Goal: Check status: Check status

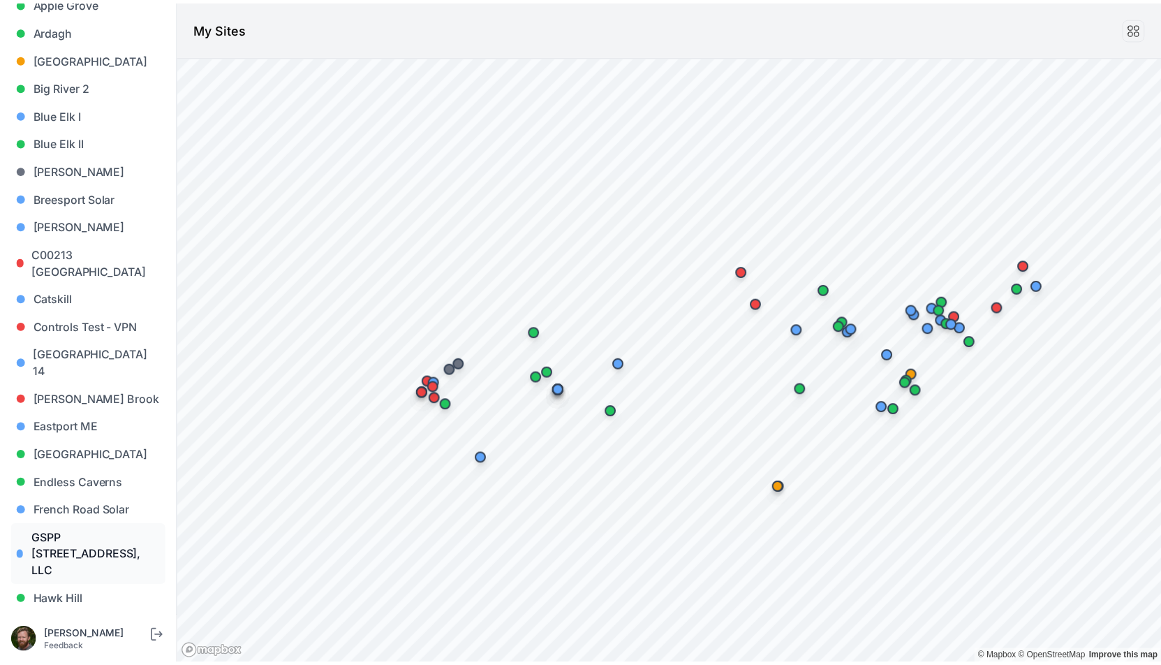
scroll to position [168, 0]
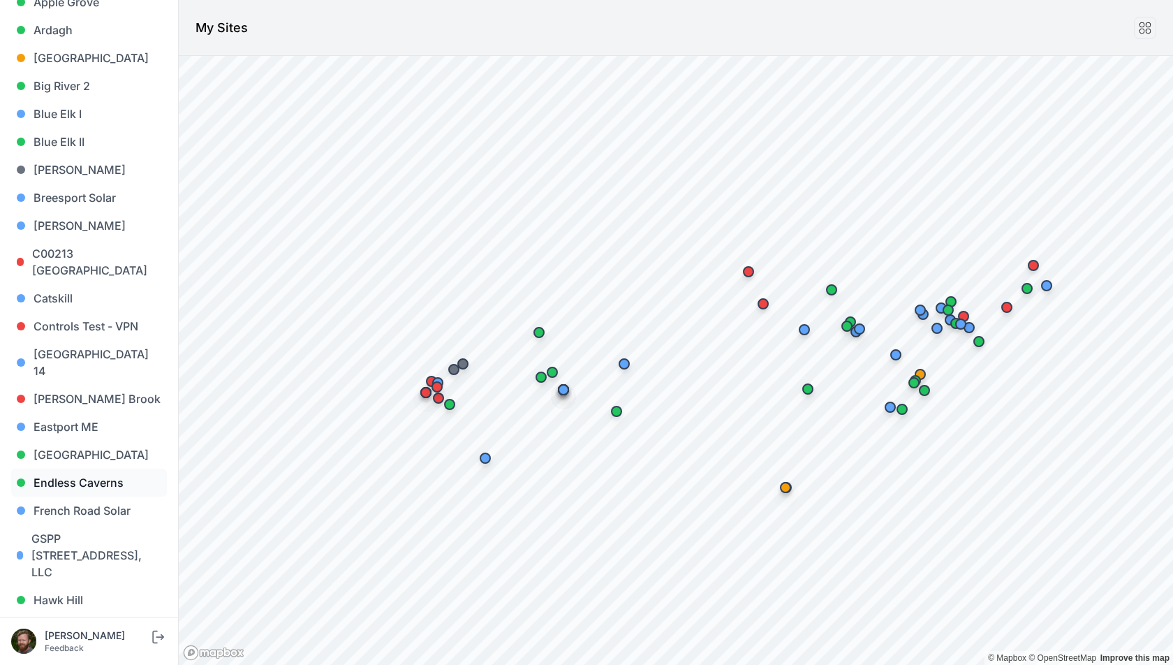
click at [66, 470] on link "Endless Caverns" at bounding box center [89, 482] width 156 height 28
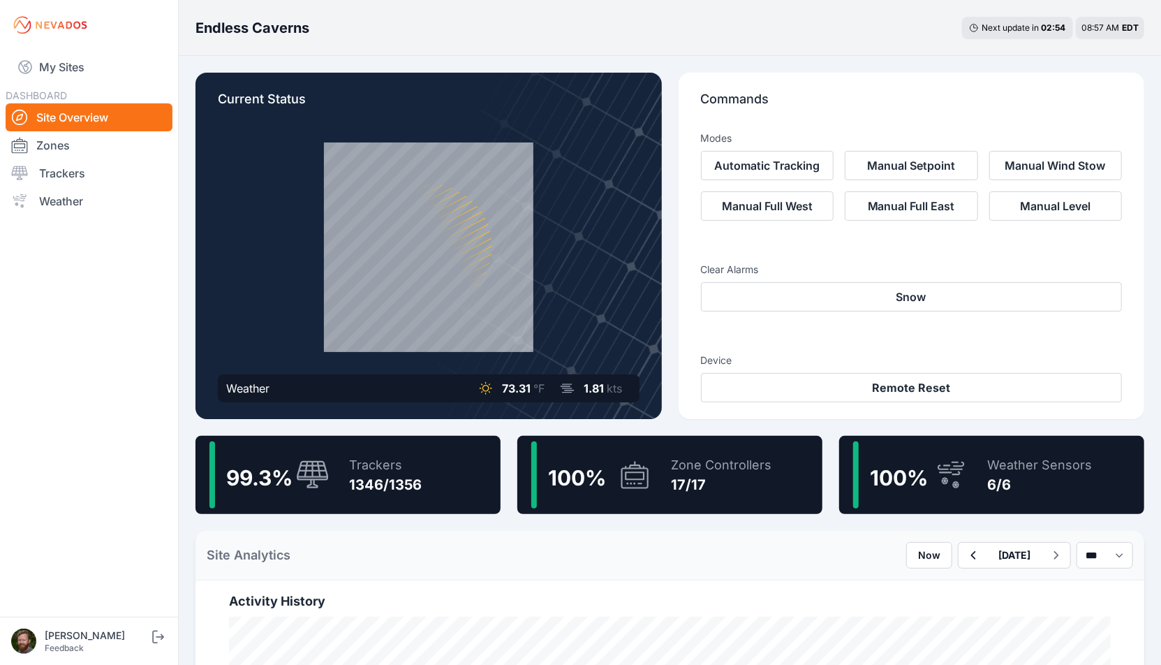
click at [370, 484] on div "1346/1356" at bounding box center [385, 485] width 73 height 20
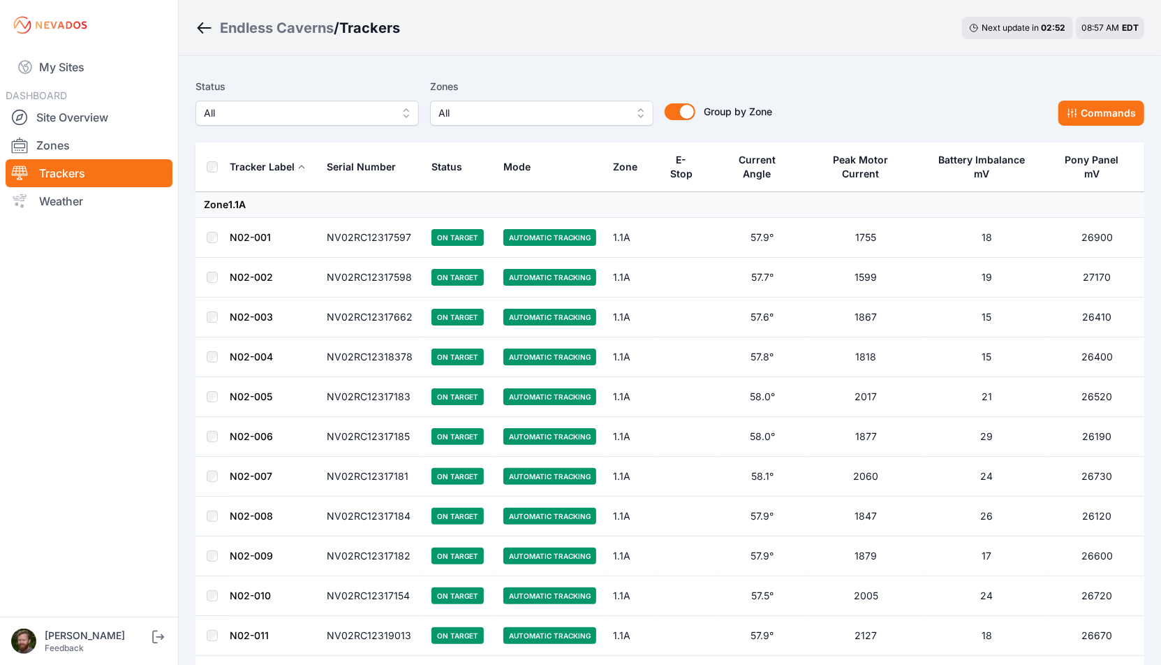
click at [515, 110] on span "All" at bounding box center [531, 113] width 187 height 17
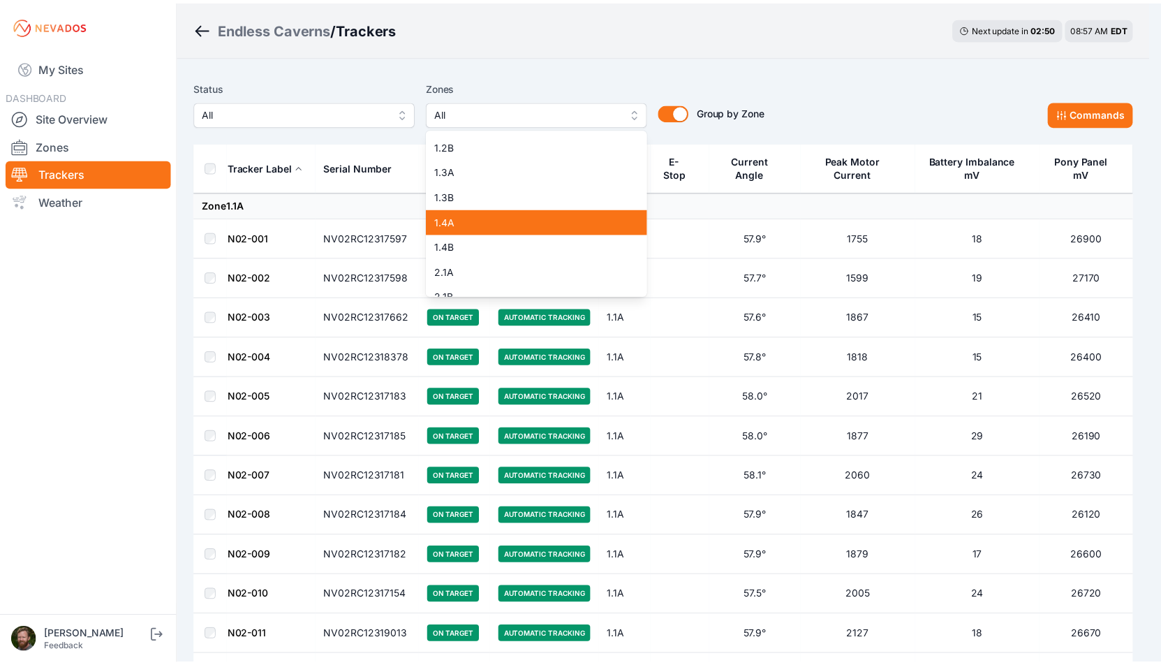
scroll to position [79, 0]
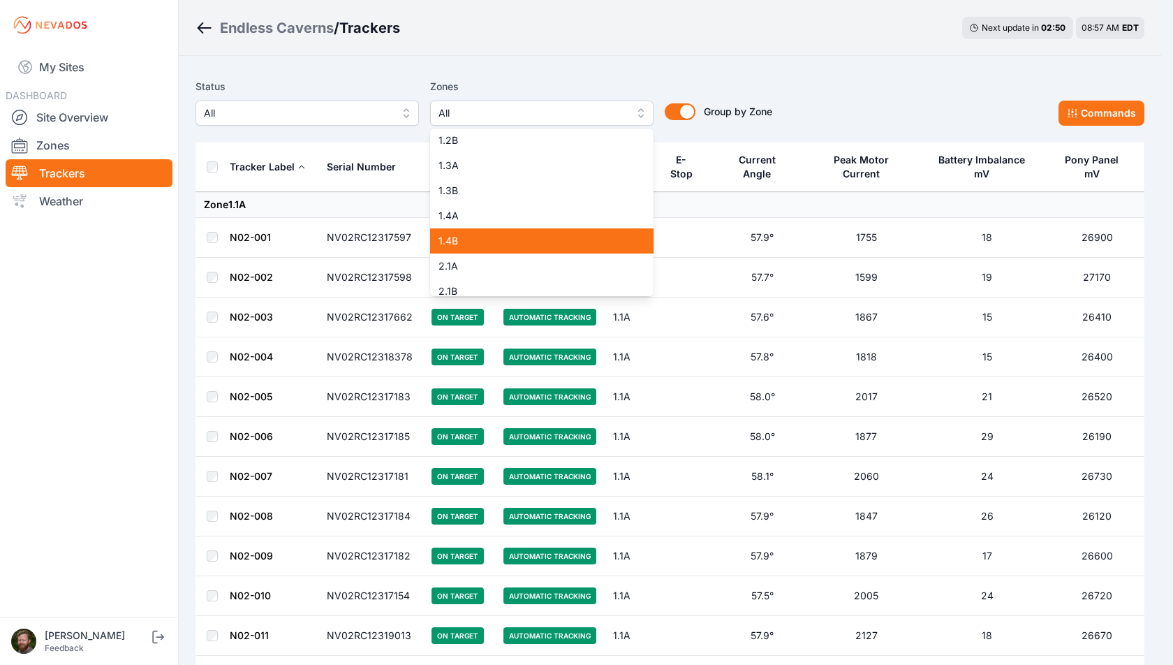
click at [480, 246] on span "1.4B" at bounding box center [533, 241] width 190 height 14
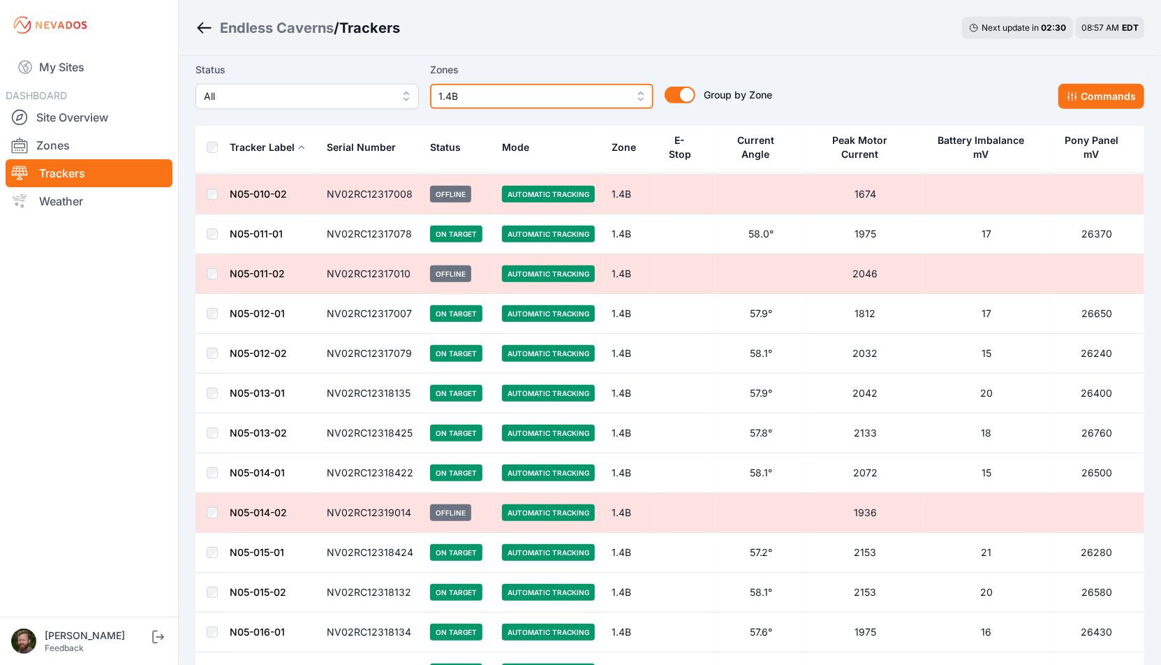
scroll to position [445, 0]
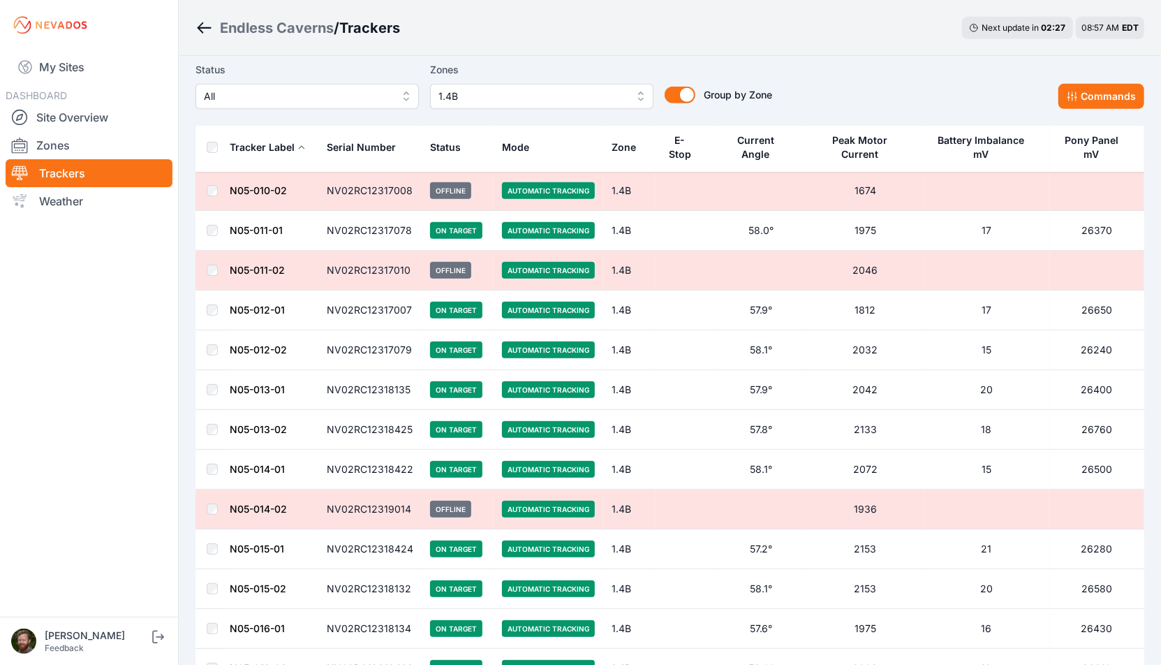
click at [246, 385] on link "N05-013-01" at bounding box center [257, 389] width 55 height 12
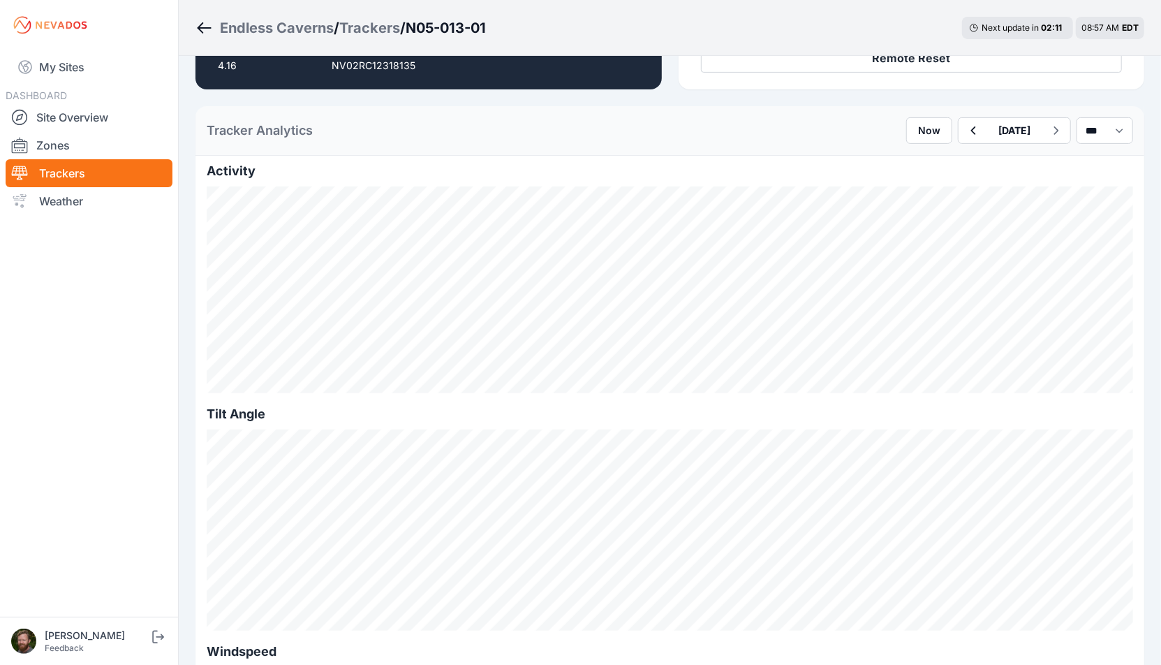
scroll to position [294, 0]
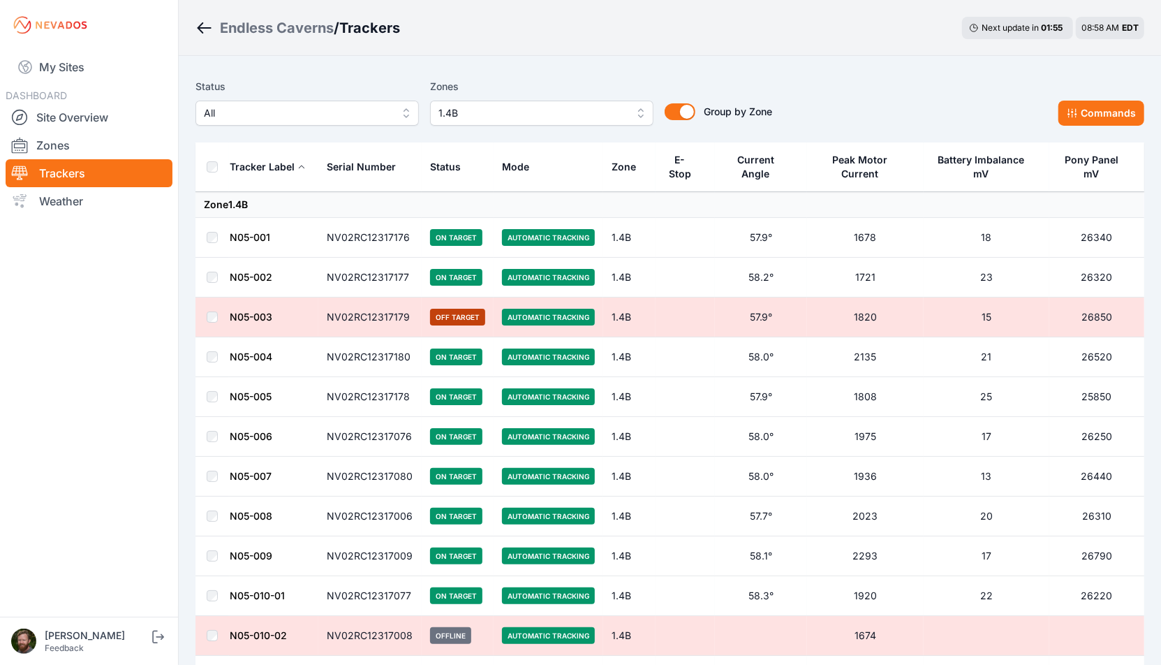
click at [753, 170] on div "Current Angle" at bounding box center [755, 167] width 64 height 28
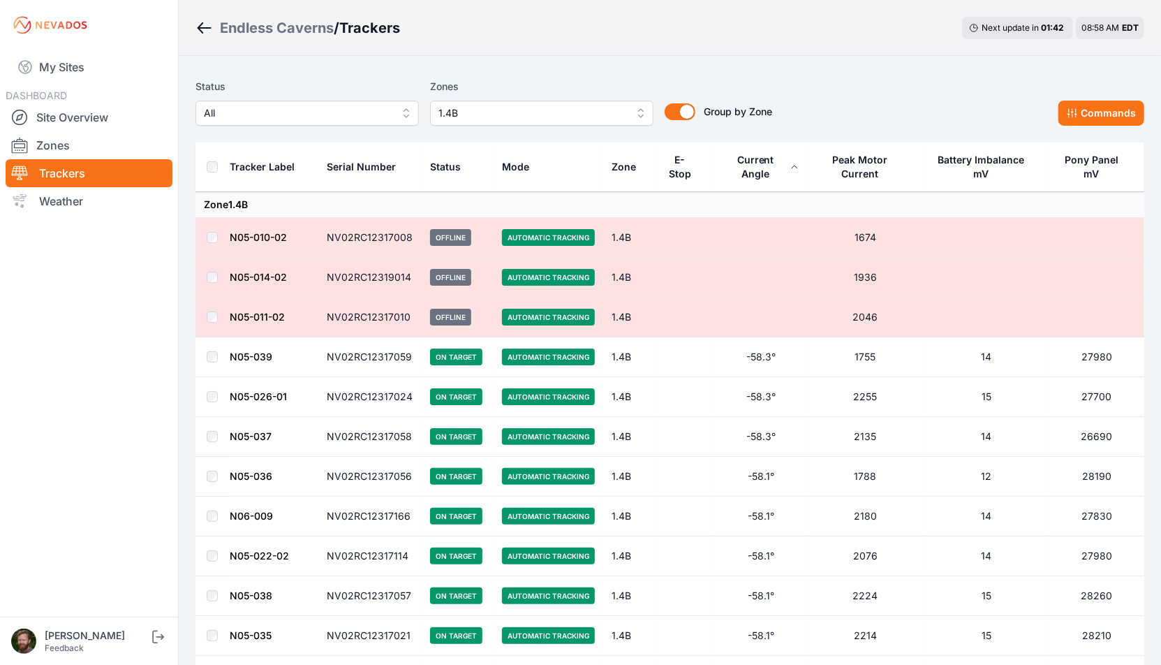
click at [244, 440] on link "N05-037" at bounding box center [251, 436] width 42 height 12
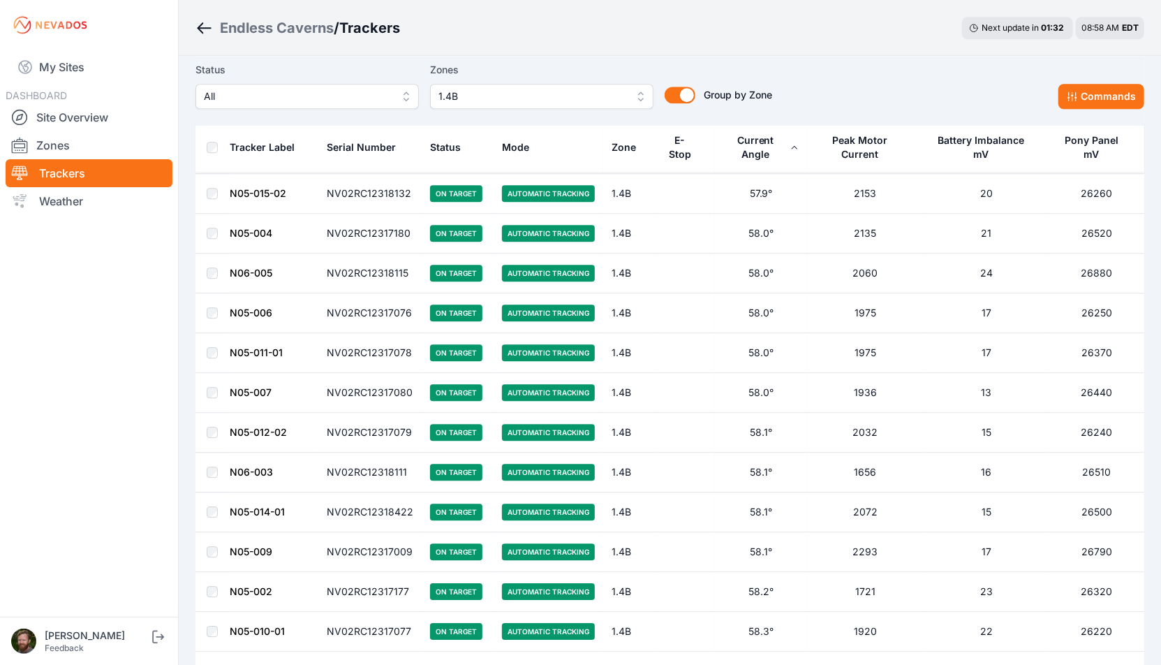
scroll to position [2484, 0]
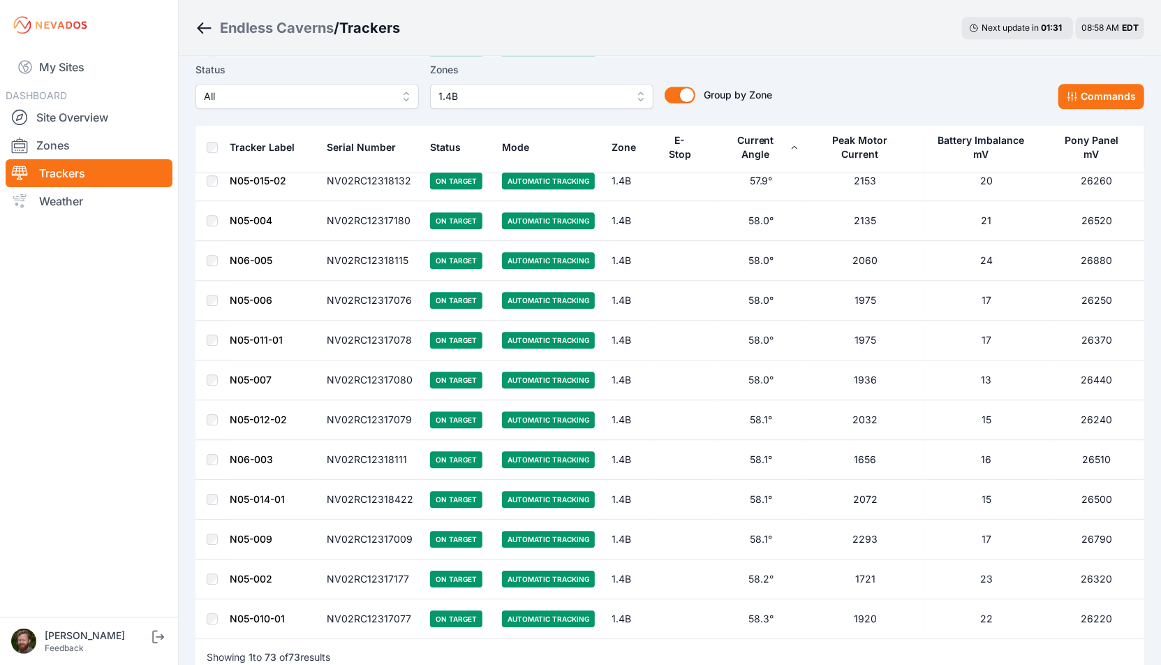
click at [251, 413] on link "N05-012-02" at bounding box center [258, 419] width 57 height 12
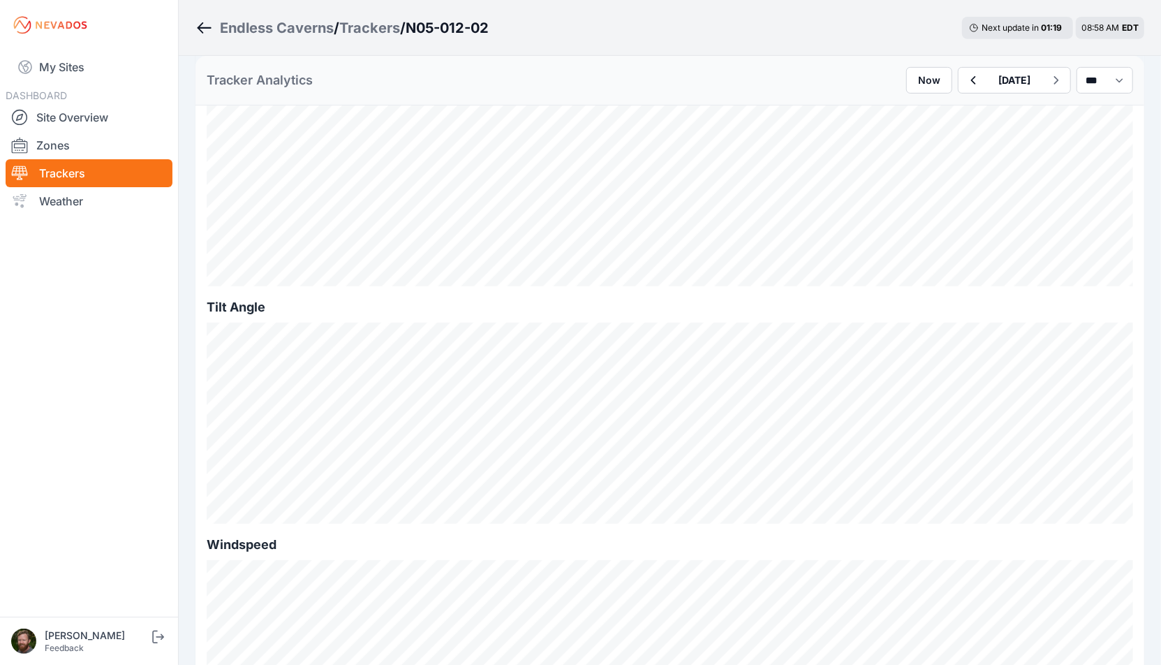
scroll to position [354, 0]
click at [964, 78] on icon "button" at bounding box center [972, 80] width 17 height 17
click at [1047, 87] on icon "button" at bounding box center [1055, 80] width 17 height 17
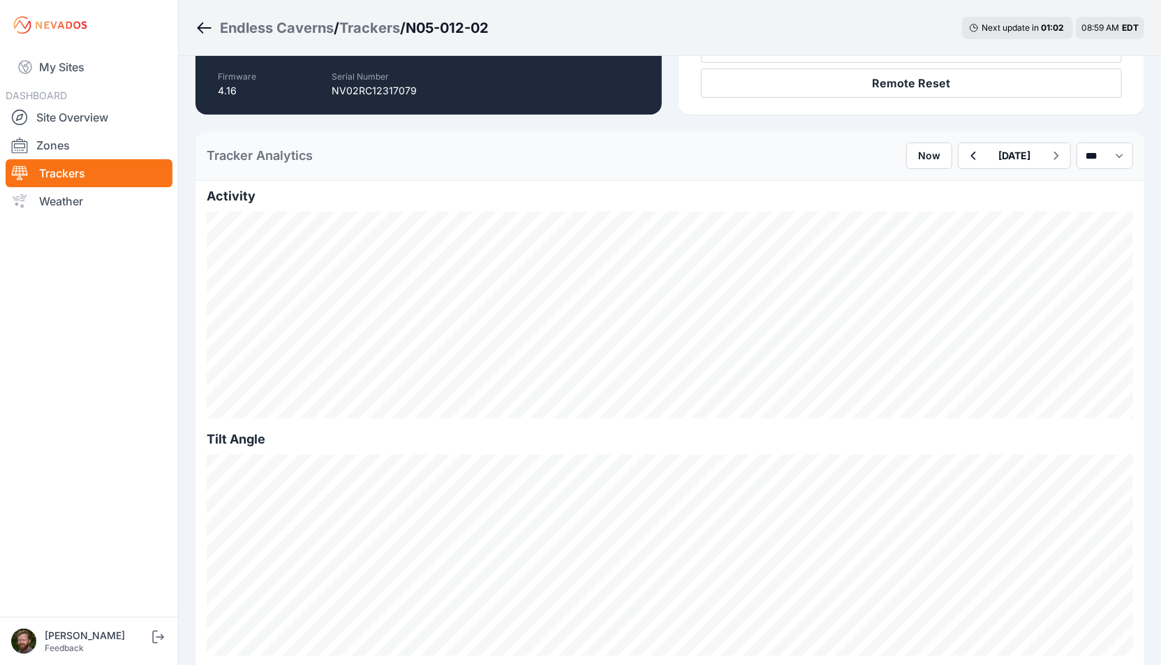
scroll to position [282, 0]
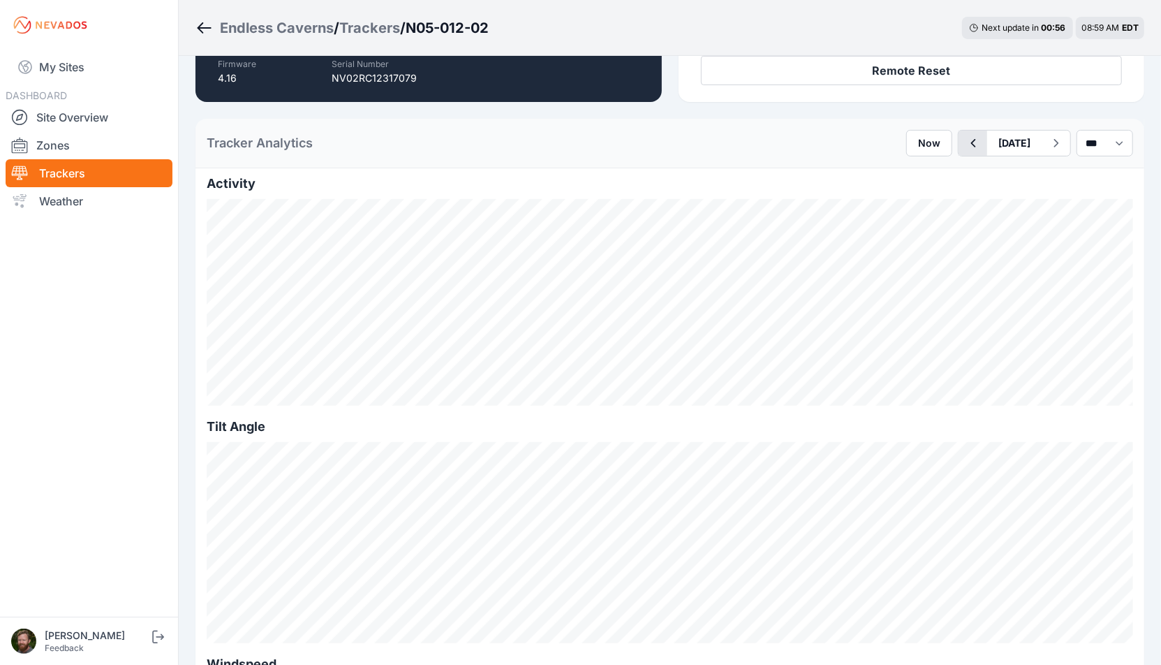
click at [964, 140] on icon "button" at bounding box center [972, 143] width 17 height 17
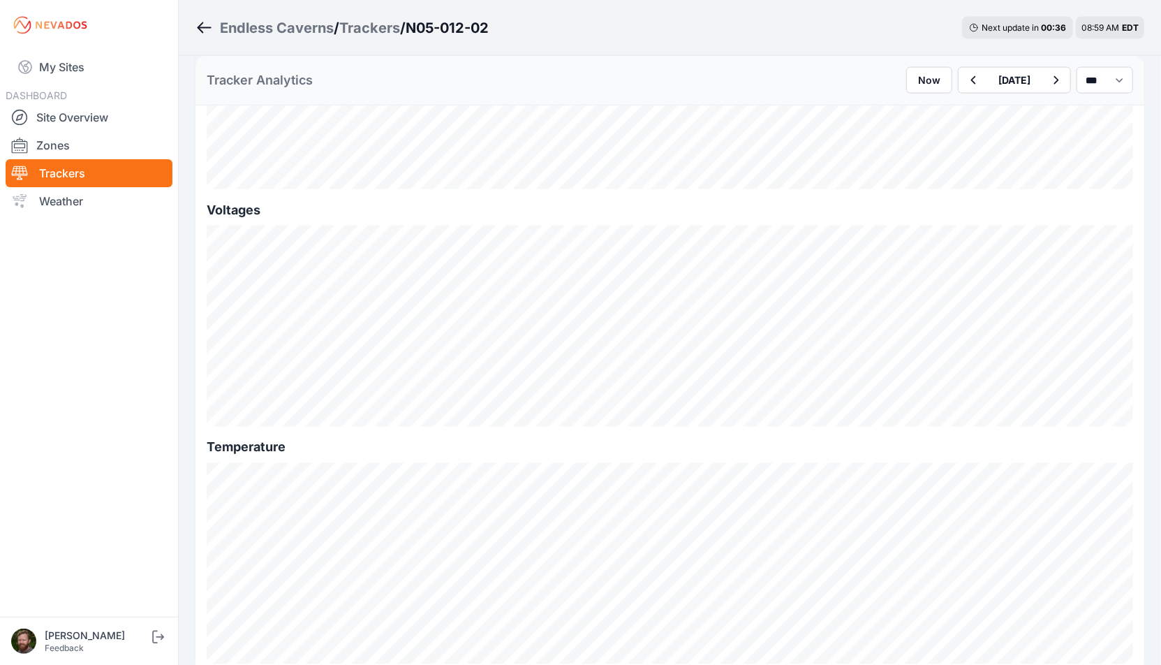
scroll to position [1522, 0]
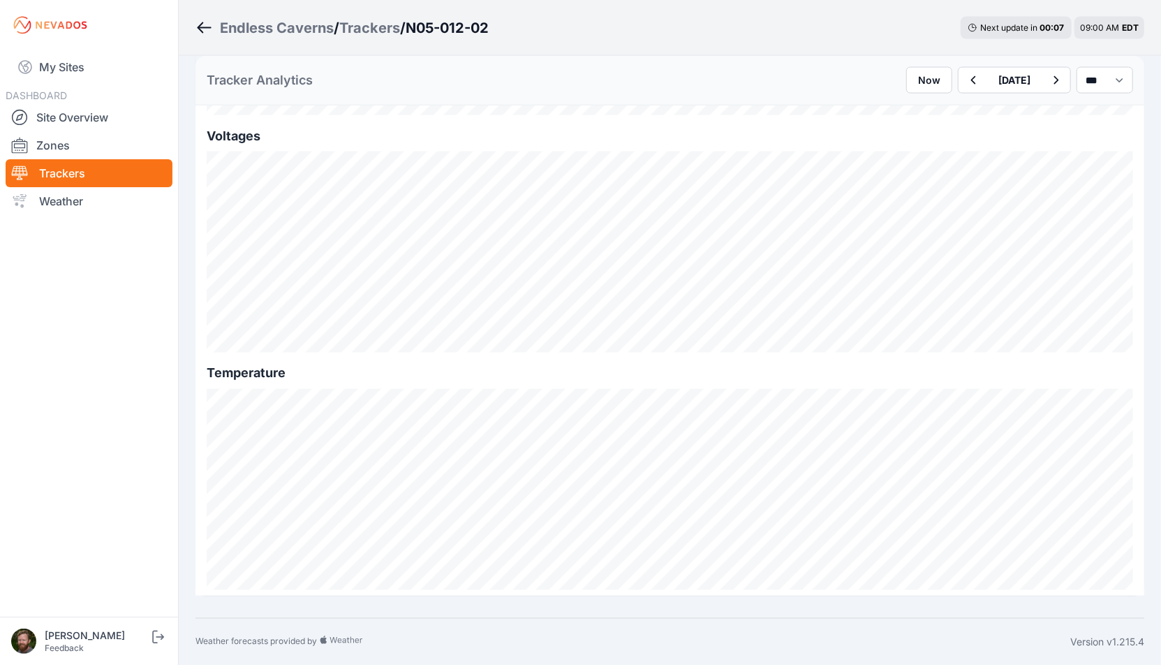
click at [868, 57] on div "Tracker Analytics Now [DATE] *** **** *****" at bounding box center [669, 81] width 949 height 50
